Goal: Information Seeking & Learning: Learn about a topic

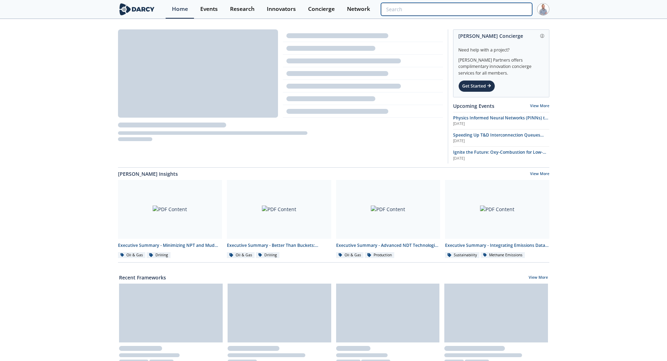
click at [507, 7] on input "search" at bounding box center [456, 9] width 151 height 13
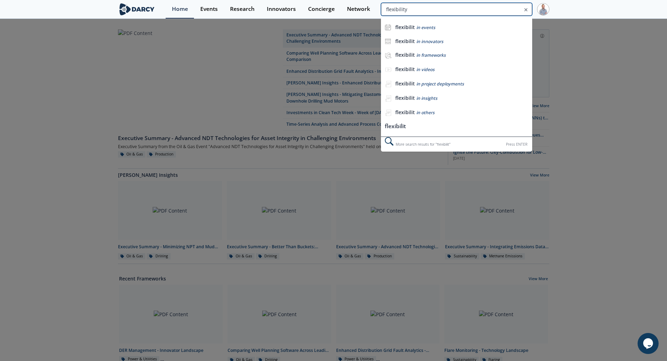
type input "flexibility"
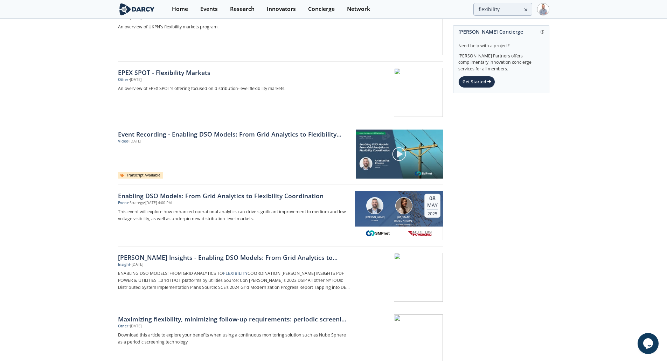
scroll to position [350, 0]
click at [204, 255] on div "[PERSON_NAME] Insights - Enabling DSO Models: From Grid Analytics to Flexibilit…" at bounding box center [234, 257] width 232 height 9
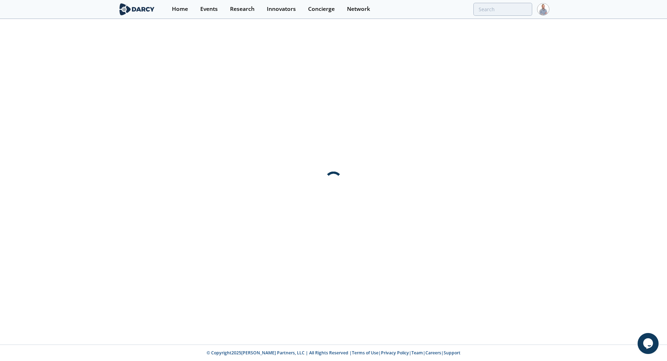
scroll to position [0, 0]
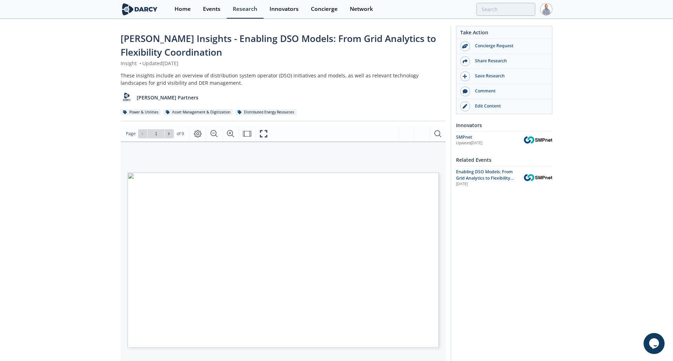
type input "2"
type input "3"
type input "4"
type input "5"
type input "6"
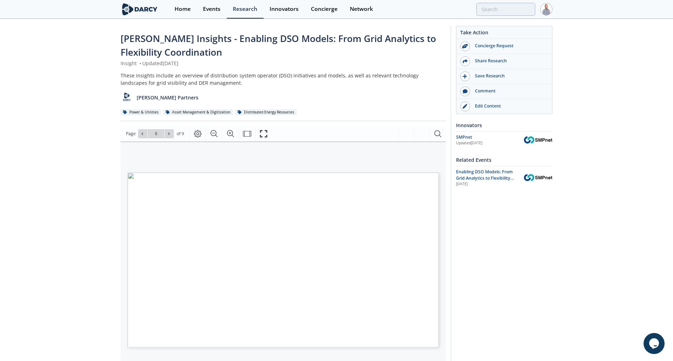
type input "7"
type input "8"
